Goal: Find specific page/section: Find specific page/section

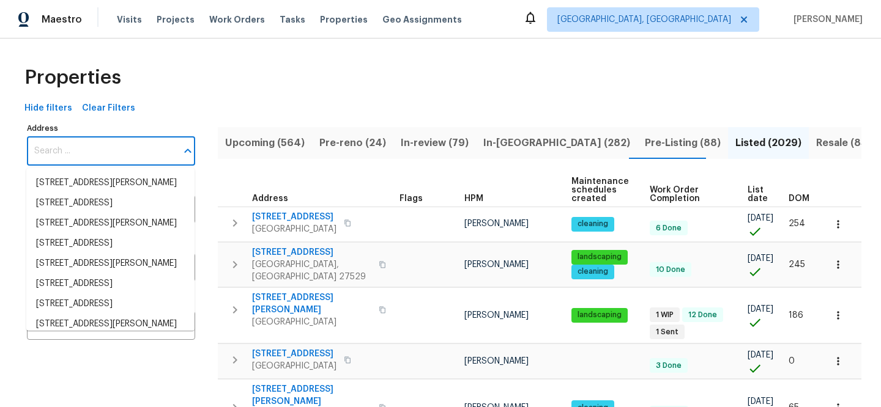
click at [136, 144] on input "Address" at bounding box center [102, 151] width 150 height 29
paste input "[STREET_ADDRESS][PERSON_NAME]"
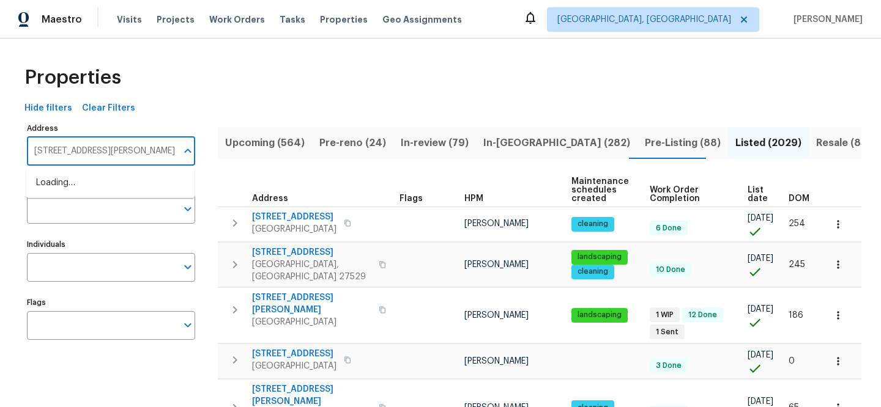
type input "[STREET_ADDRESS][PERSON_NAME]"
click at [113, 179] on li "[STREET_ADDRESS]" at bounding box center [110, 183] width 168 height 20
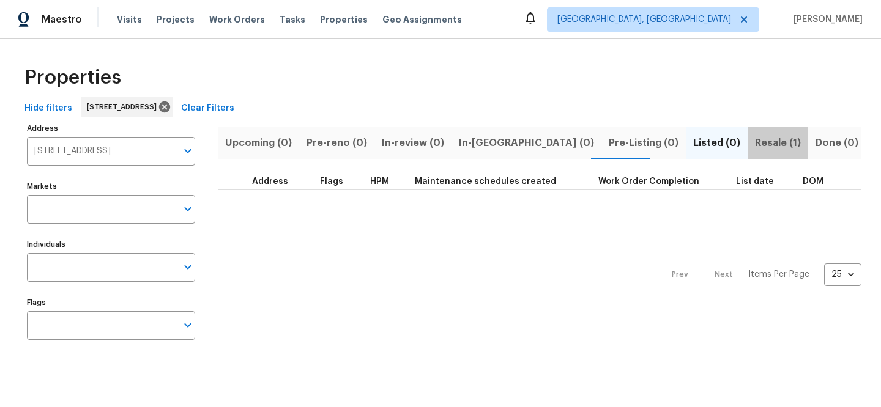
click at [755, 149] on span "Resale (1)" at bounding box center [778, 143] width 46 height 17
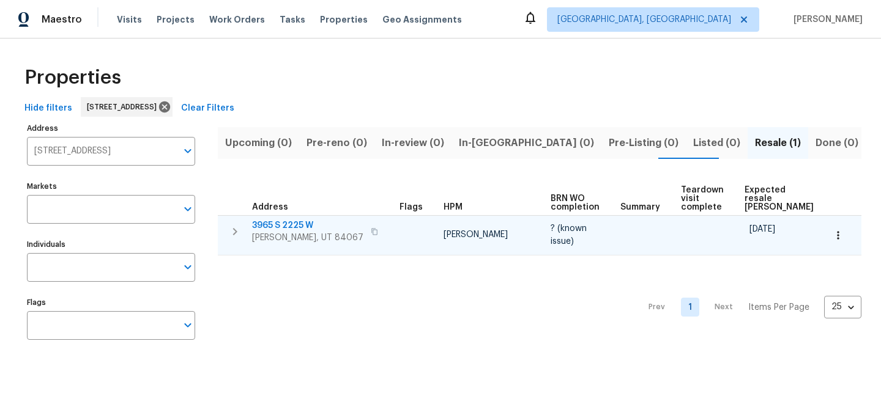
click at [283, 226] on span "3965 S 2225 W" at bounding box center [307, 226] width 111 height 12
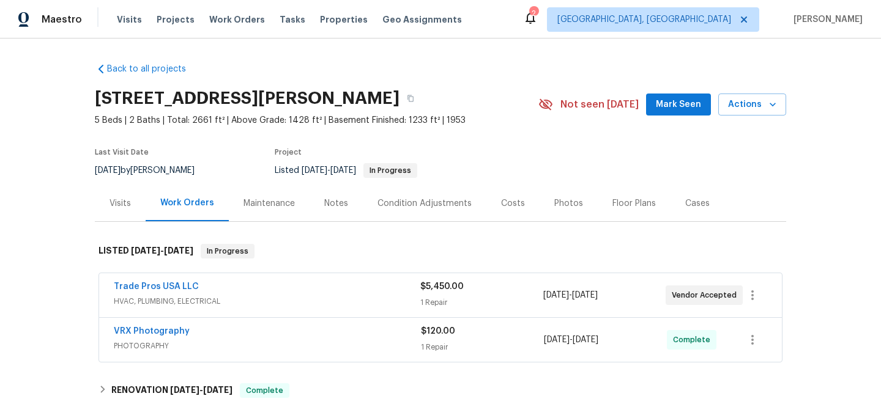
click at [119, 207] on div "Visits" at bounding box center [120, 204] width 21 height 12
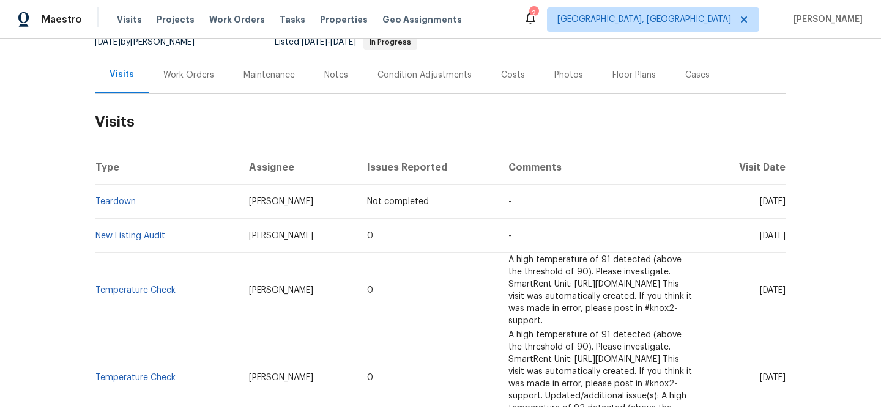
scroll to position [248, 0]
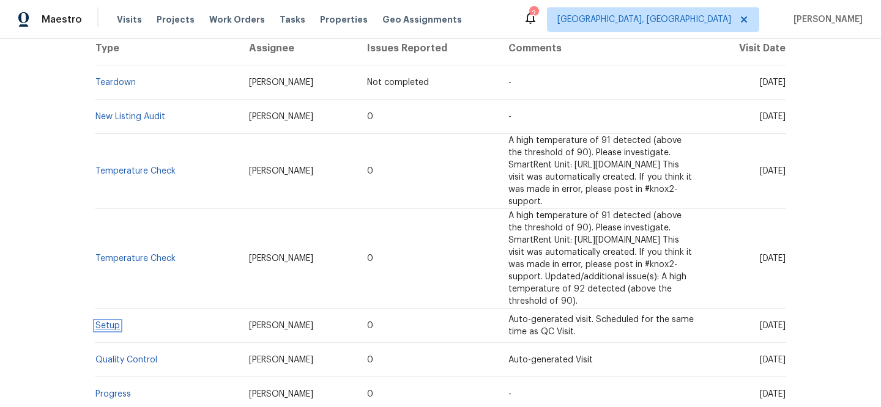
click at [104, 322] on link "Setup" at bounding box center [107, 326] width 24 height 9
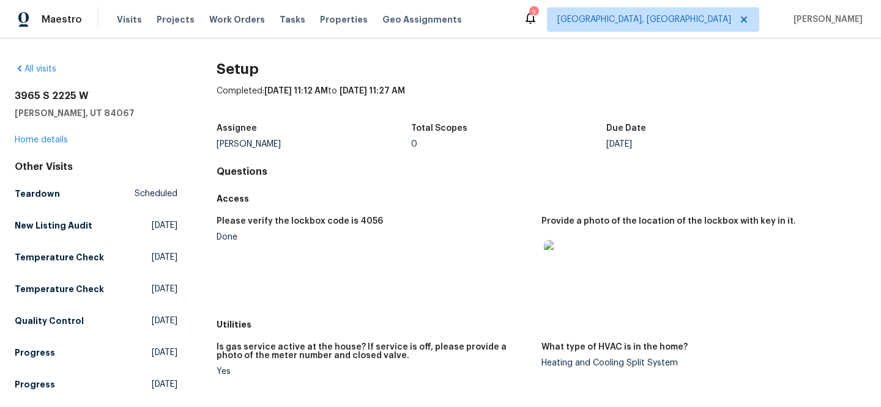
click at [550, 255] on img at bounding box center [563, 259] width 39 height 39
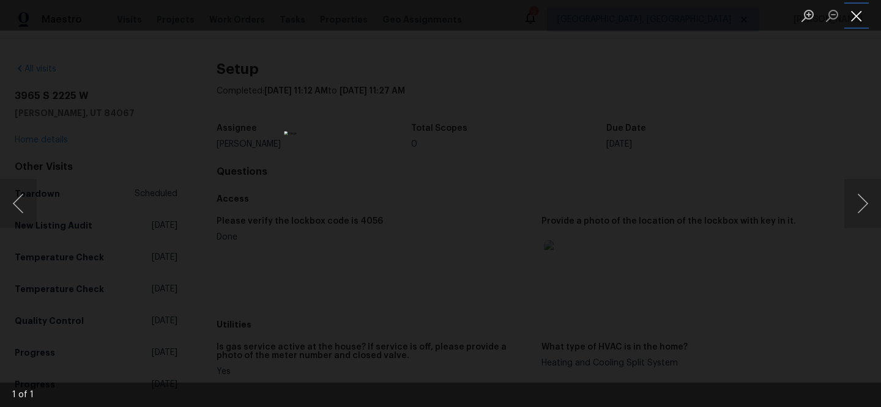
click at [858, 20] on button "Close lightbox" at bounding box center [856, 15] width 24 height 21
